Goal: Task Accomplishment & Management: Manage account settings

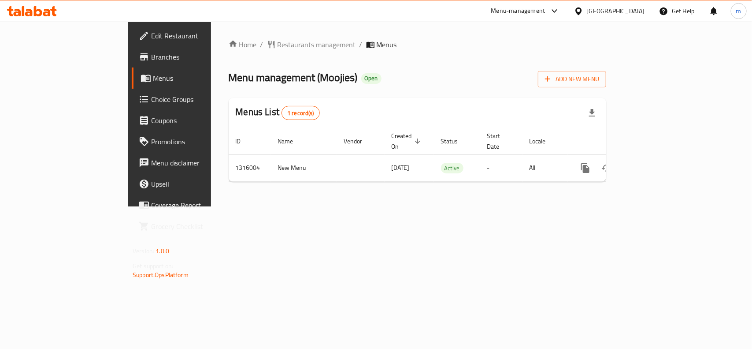
click at [627, 9] on div "[GEOGRAPHIC_DATA]" at bounding box center [616, 11] width 58 height 10
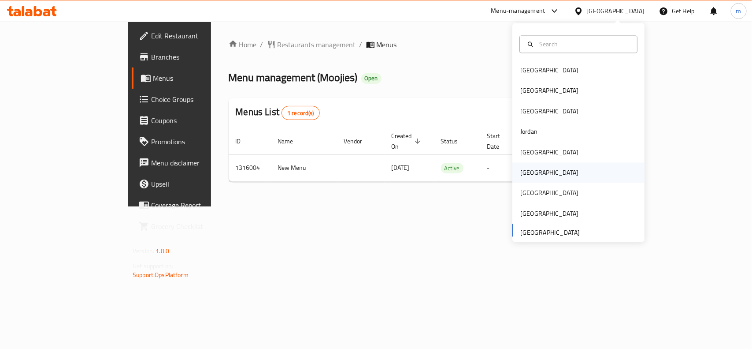
click at [531, 174] on div "[GEOGRAPHIC_DATA]" at bounding box center [549, 173] width 72 height 20
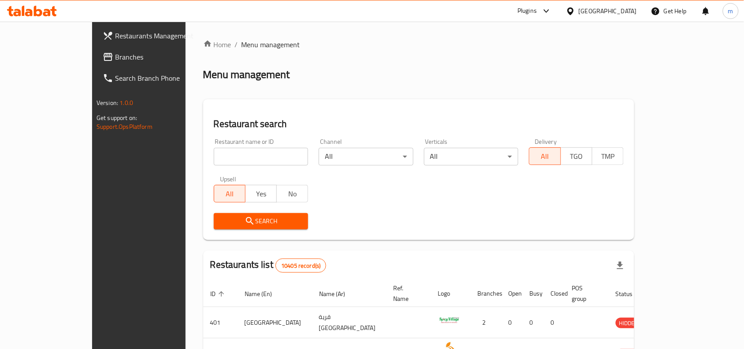
click at [115, 53] on span "Branches" at bounding box center [162, 57] width 94 height 11
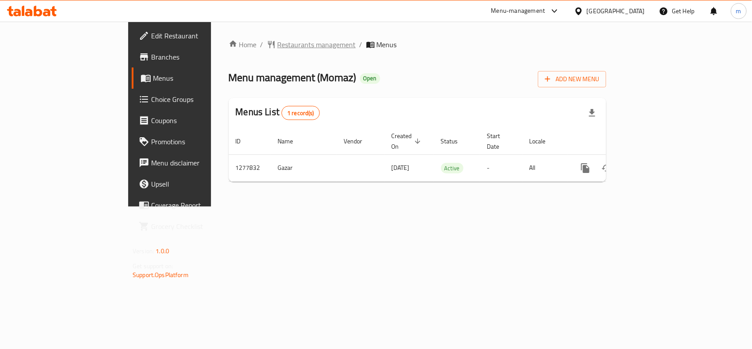
click at [278, 46] on span "Restaurants management" at bounding box center [317, 44] width 78 height 11
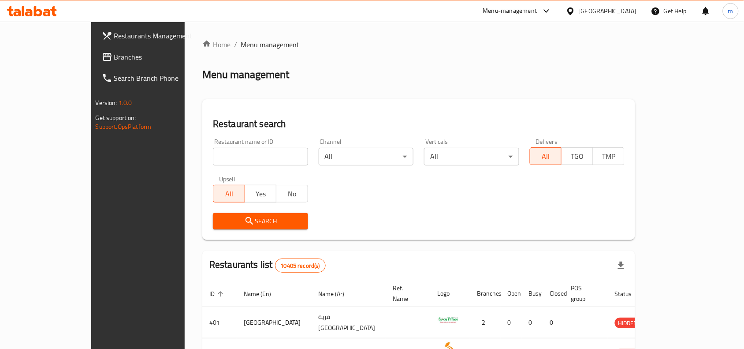
click at [621, 10] on div "[GEOGRAPHIC_DATA]" at bounding box center [608, 11] width 58 height 10
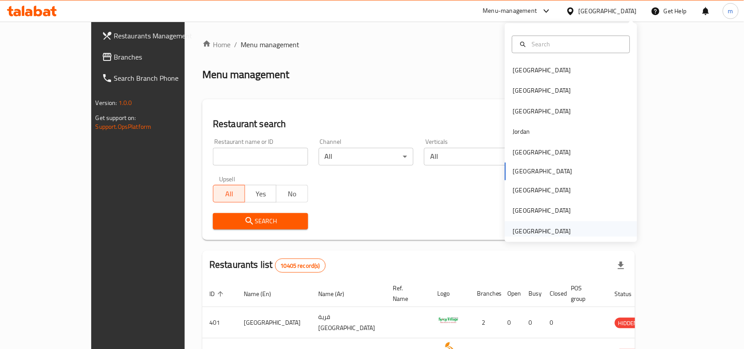
click at [538, 230] on div "[GEOGRAPHIC_DATA]" at bounding box center [542, 231] width 58 height 10
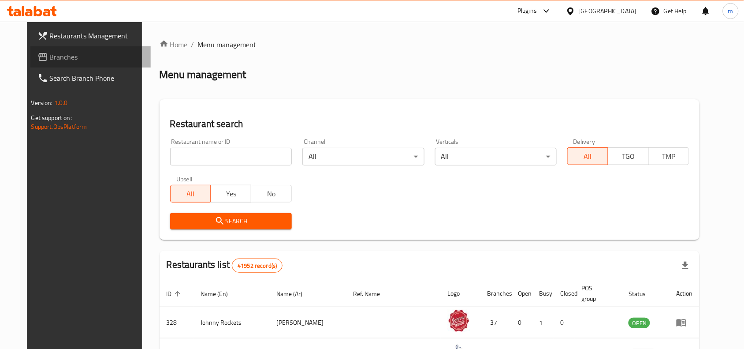
click at [50, 59] on span "Branches" at bounding box center [97, 57] width 94 height 11
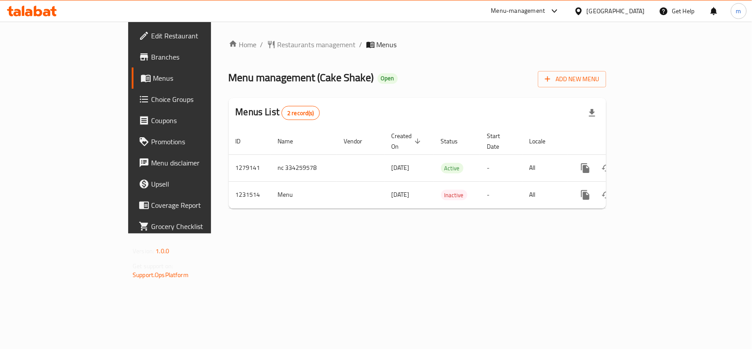
click at [614, 10] on div "[GEOGRAPHIC_DATA]" at bounding box center [616, 11] width 58 height 10
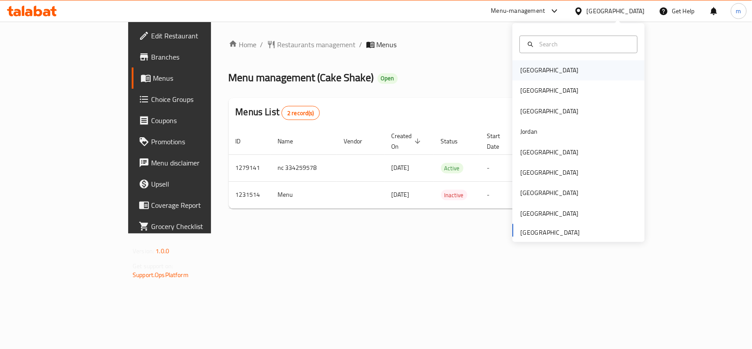
click at [532, 73] on div "[GEOGRAPHIC_DATA]" at bounding box center [549, 71] width 58 height 10
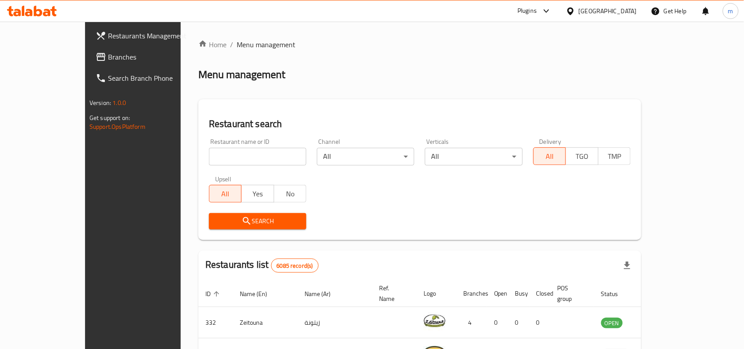
click at [108, 59] on span "Branches" at bounding box center [155, 57] width 94 height 11
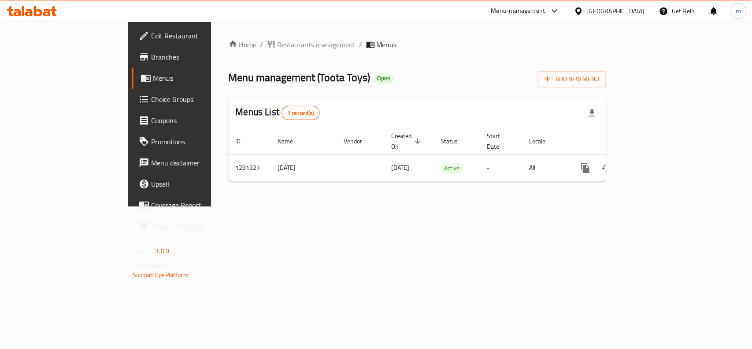
click at [582, 13] on icon at bounding box center [579, 10] width 6 height 7
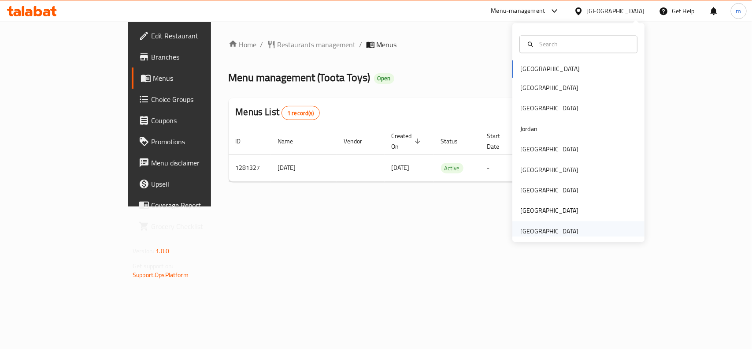
click at [558, 231] on div "[GEOGRAPHIC_DATA]" at bounding box center [549, 231] width 58 height 10
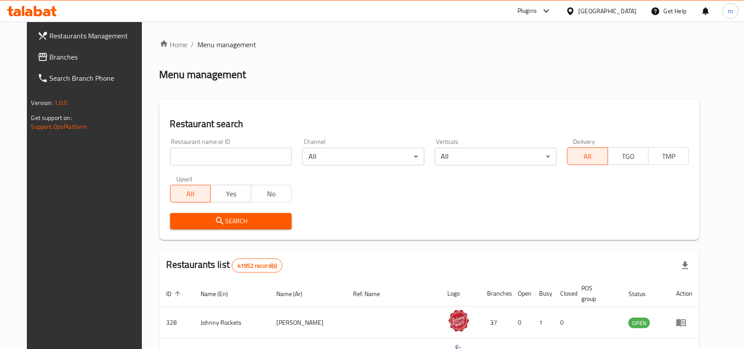
click at [50, 56] on span "Branches" at bounding box center [97, 57] width 94 height 11
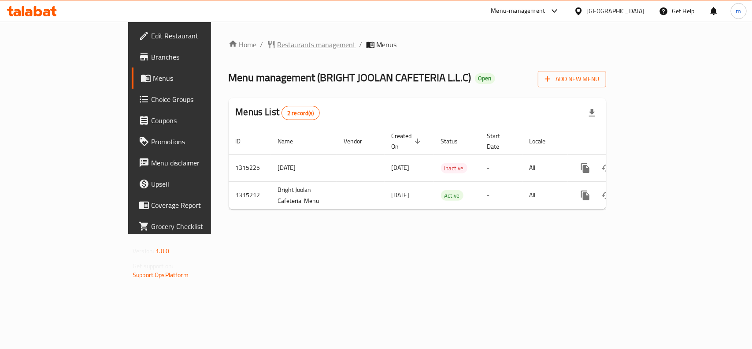
click at [278, 39] on span "Restaurants management" at bounding box center [317, 44] width 78 height 11
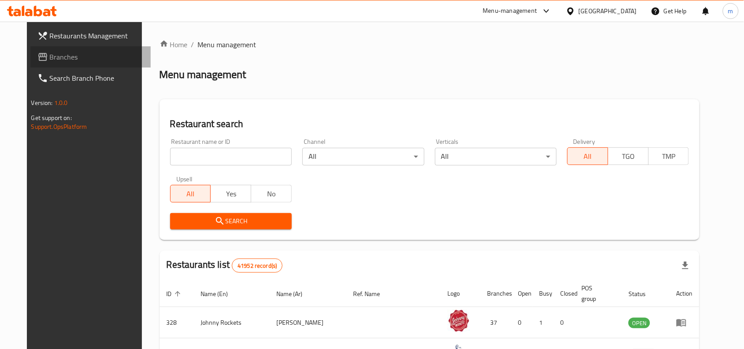
click at [50, 55] on span "Branches" at bounding box center [97, 57] width 94 height 11
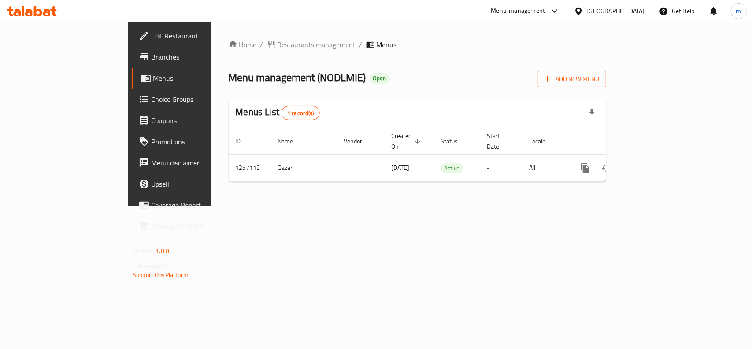
click at [278, 47] on span "Restaurants management" at bounding box center [317, 44] width 78 height 11
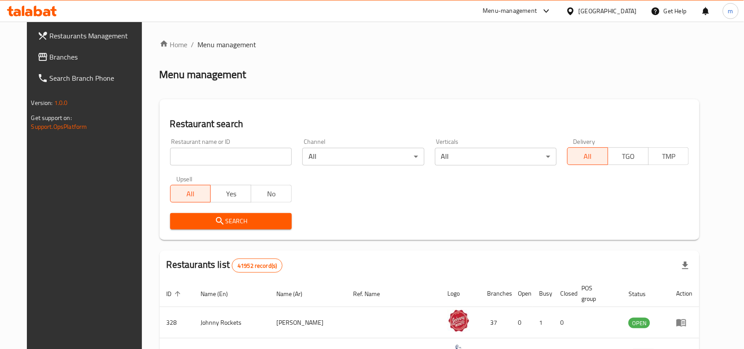
click at [50, 56] on span "Branches" at bounding box center [97, 57] width 94 height 11
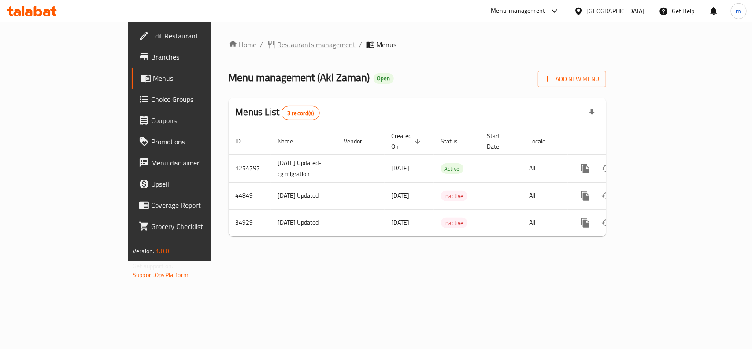
click at [278, 45] on span "Restaurants management" at bounding box center [317, 44] width 78 height 11
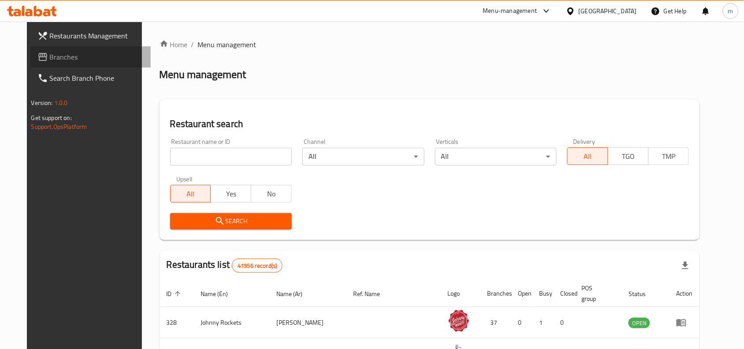
click at [50, 52] on span "Branches" at bounding box center [97, 57] width 94 height 11
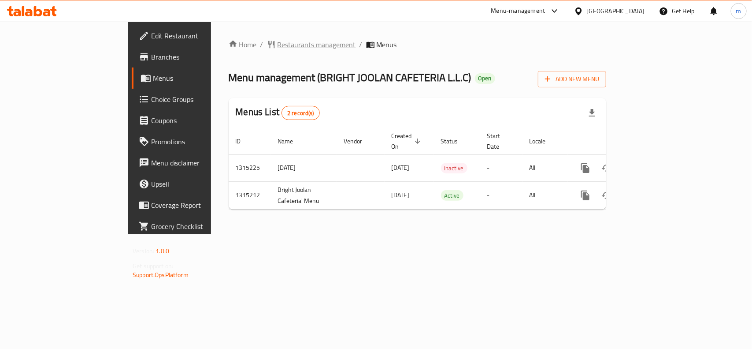
click at [278, 42] on span "Restaurants management" at bounding box center [317, 44] width 78 height 11
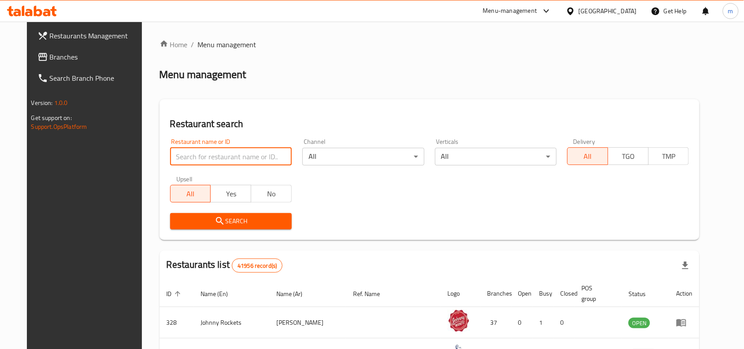
click at [180, 151] on input "search" at bounding box center [231, 157] width 122 height 18
paste input "707222"
type input "707222"
click button "Search" at bounding box center [231, 221] width 122 height 16
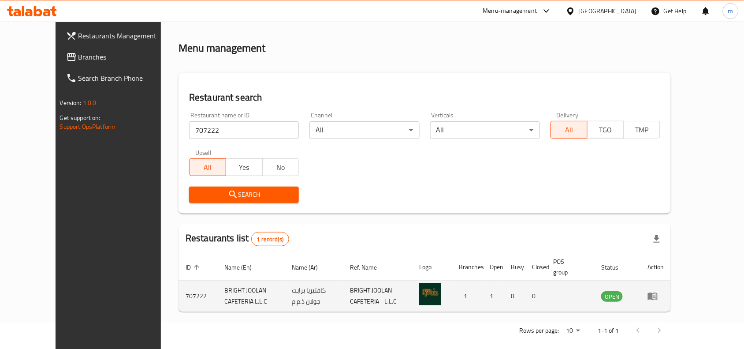
scroll to position [37, 0]
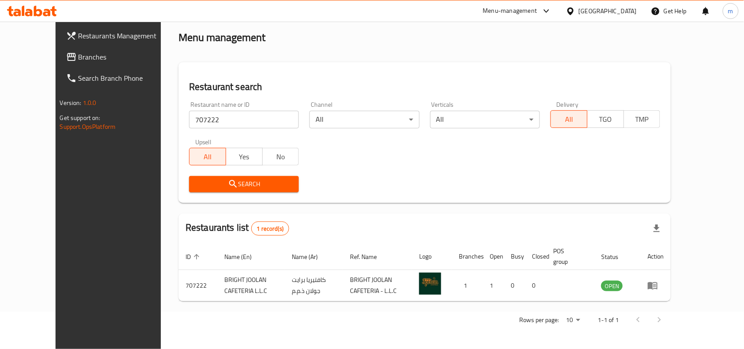
click at [412, 76] on div "Restaurant search Restaurant name or ID 707222 Restaurant name or ID Channel Al…" at bounding box center [424, 132] width 492 height 141
click at [78, 58] on span "Branches" at bounding box center [125, 57] width 94 height 11
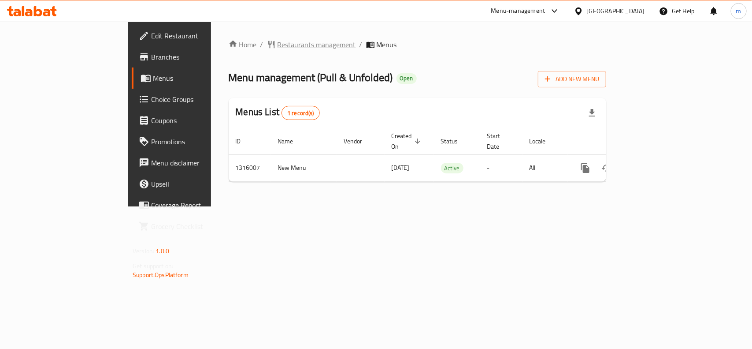
click at [278, 45] on span "Restaurants management" at bounding box center [317, 44] width 78 height 11
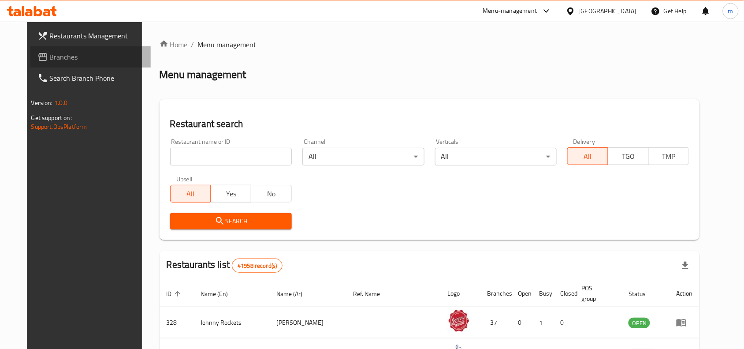
click at [50, 55] on span "Branches" at bounding box center [97, 57] width 94 height 11
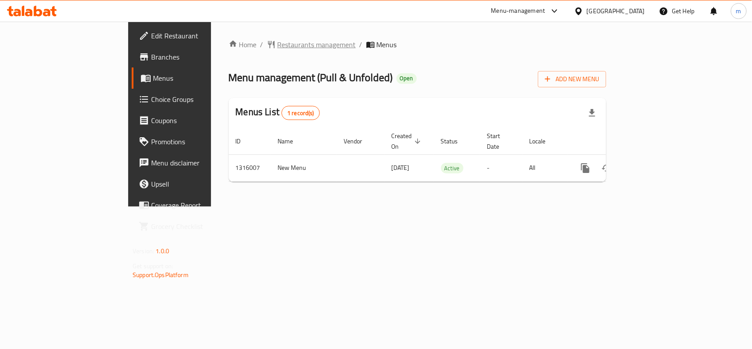
click at [278, 47] on span "Restaurants management" at bounding box center [317, 44] width 78 height 11
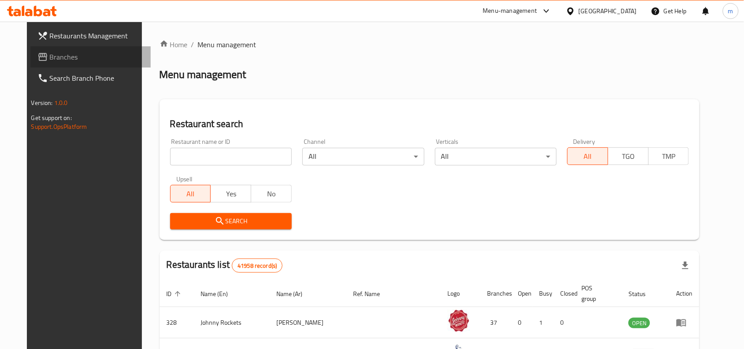
click at [56, 56] on span "Branches" at bounding box center [97, 57] width 94 height 11
